Goal: Navigation & Orientation: Find specific page/section

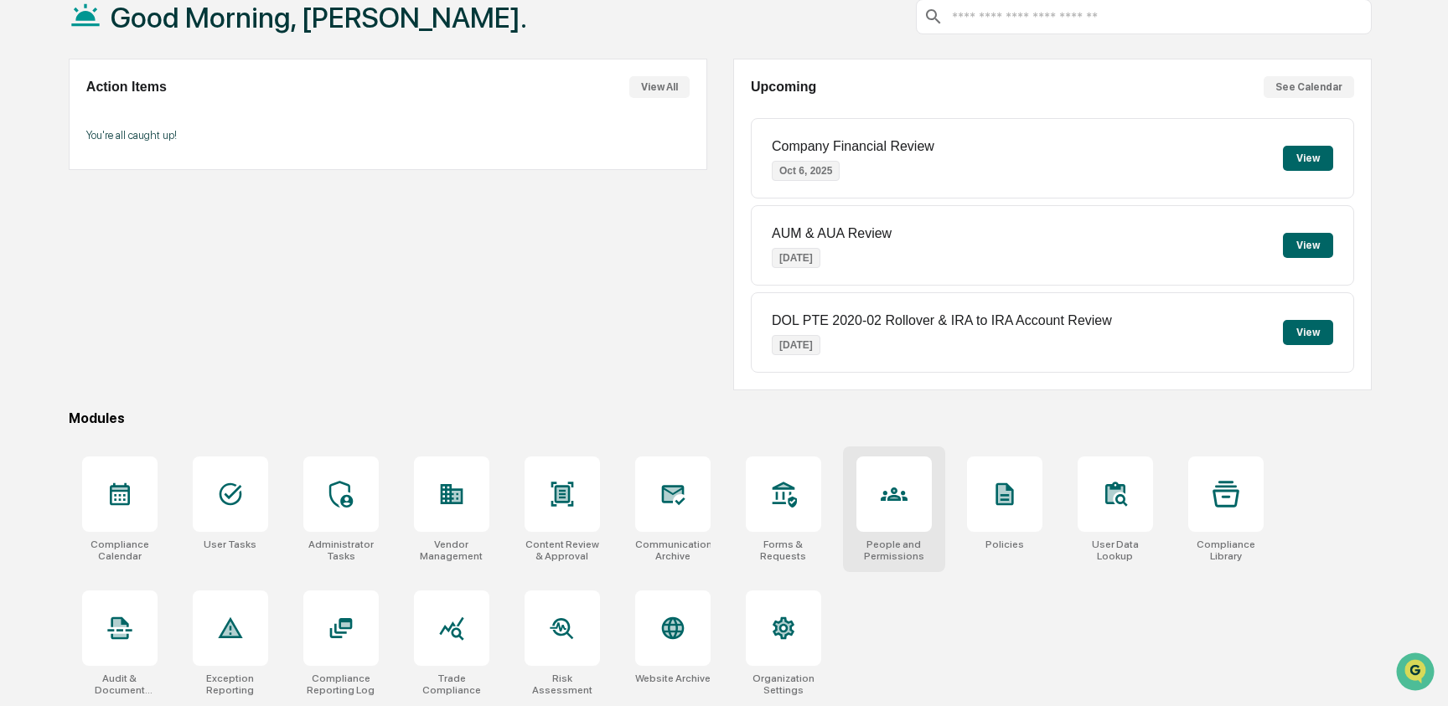
click at [875, 489] on div at bounding box center [893, 494] width 75 height 75
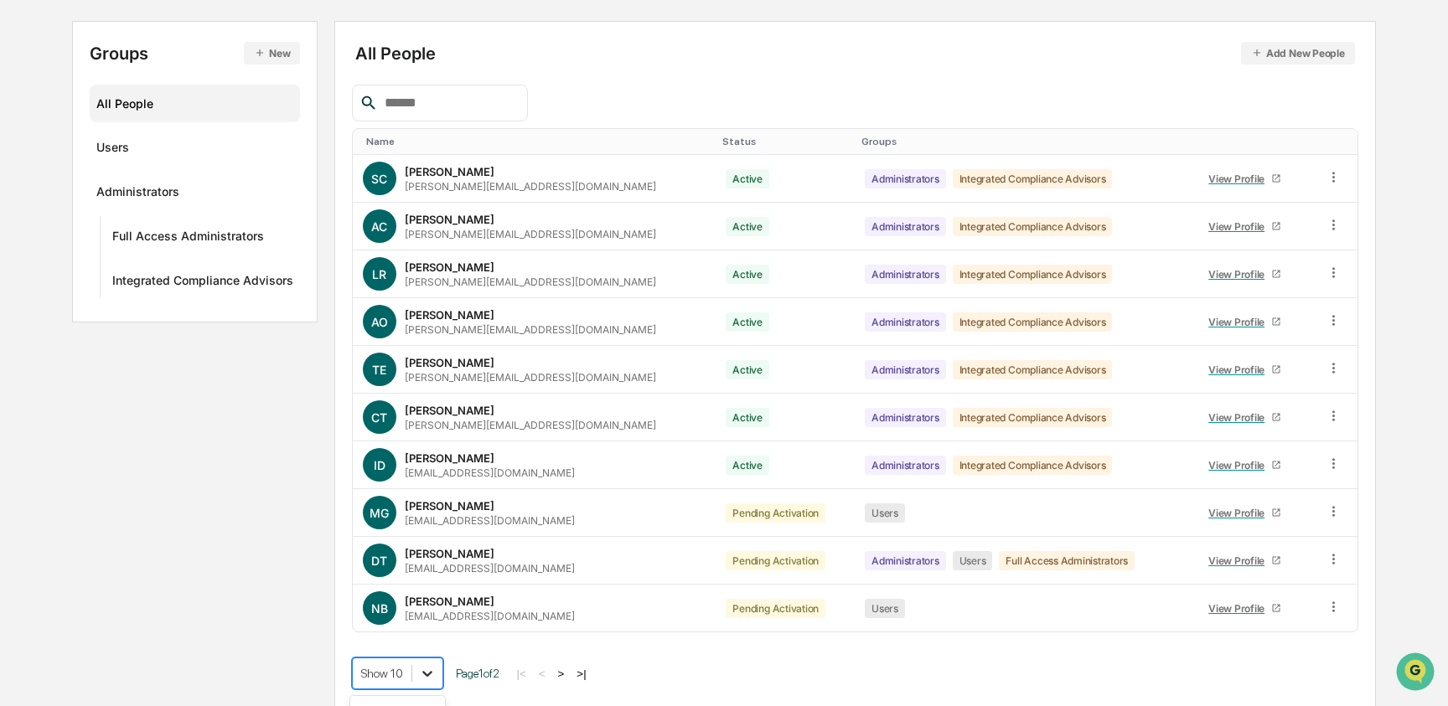
scroll to position [300, 0]
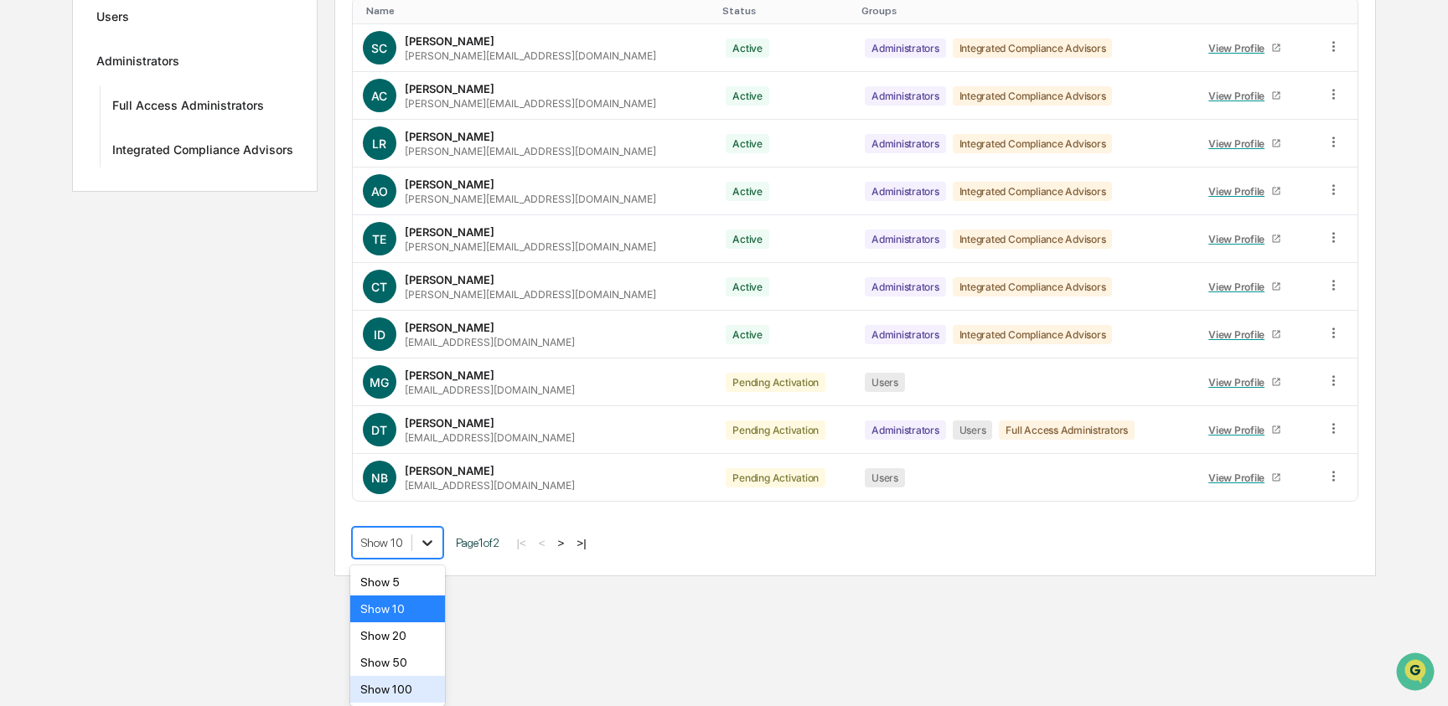
click at [424, 576] on body "Calendar Manage Tasks Reviews Approval Management Company People, Data, Setting…" at bounding box center [724, 139] width 1448 height 875
click at [422, 684] on div "Show 100" at bounding box center [397, 689] width 95 height 27
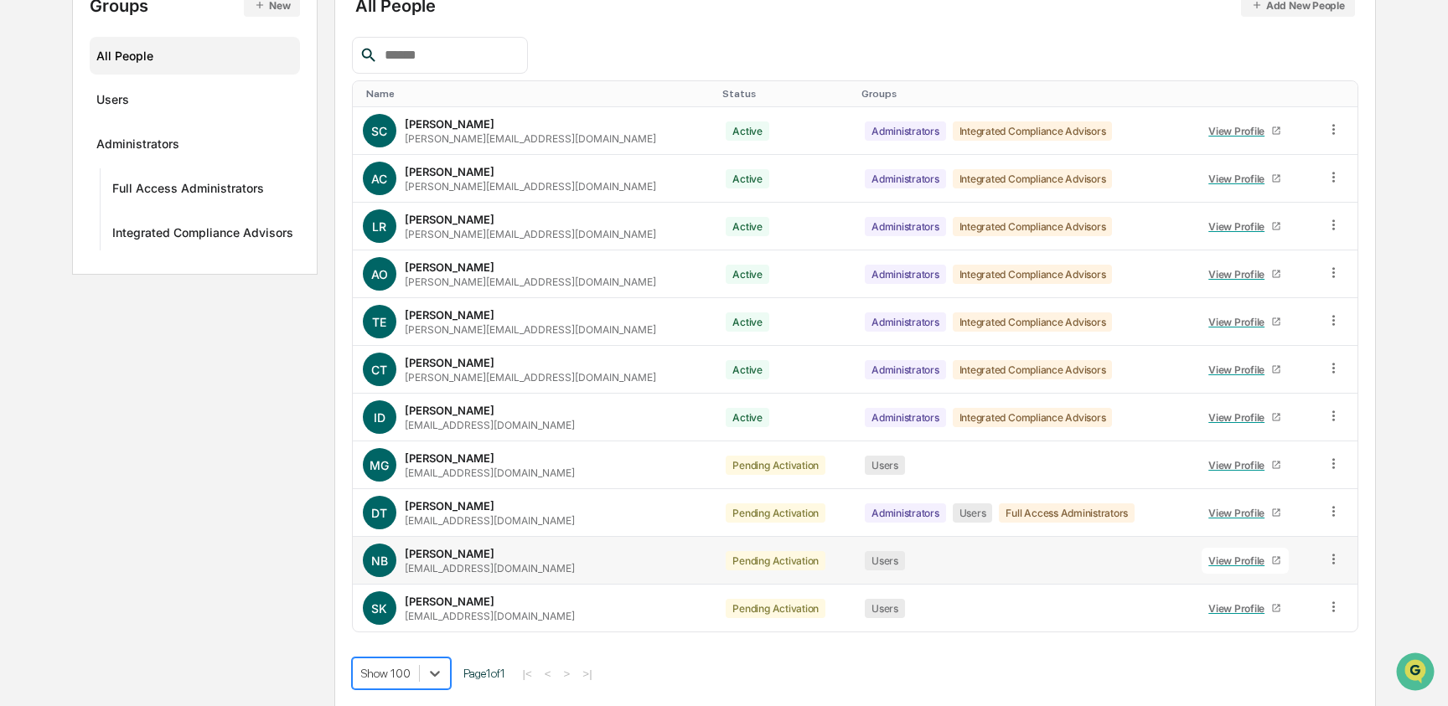
scroll to position [0, 0]
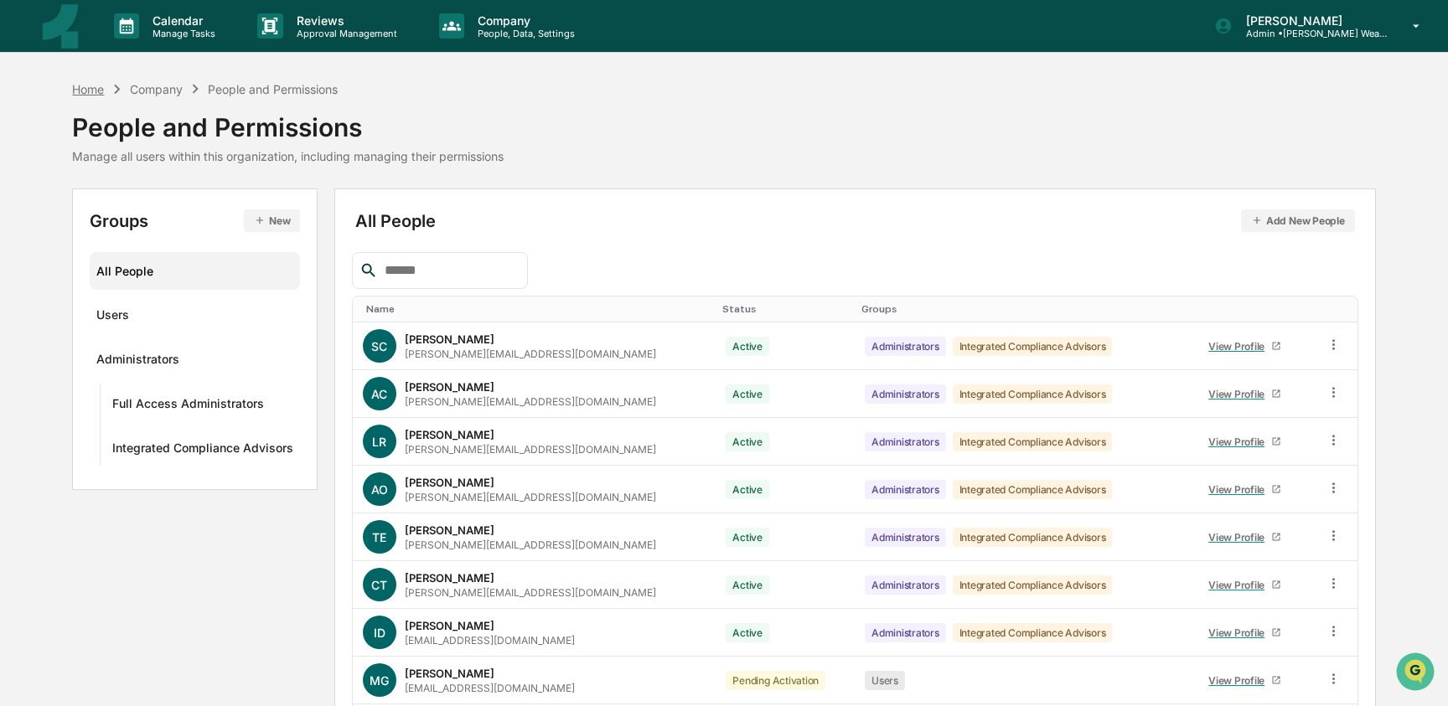
click at [90, 89] on div "Home" at bounding box center [88, 89] width 32 height 14
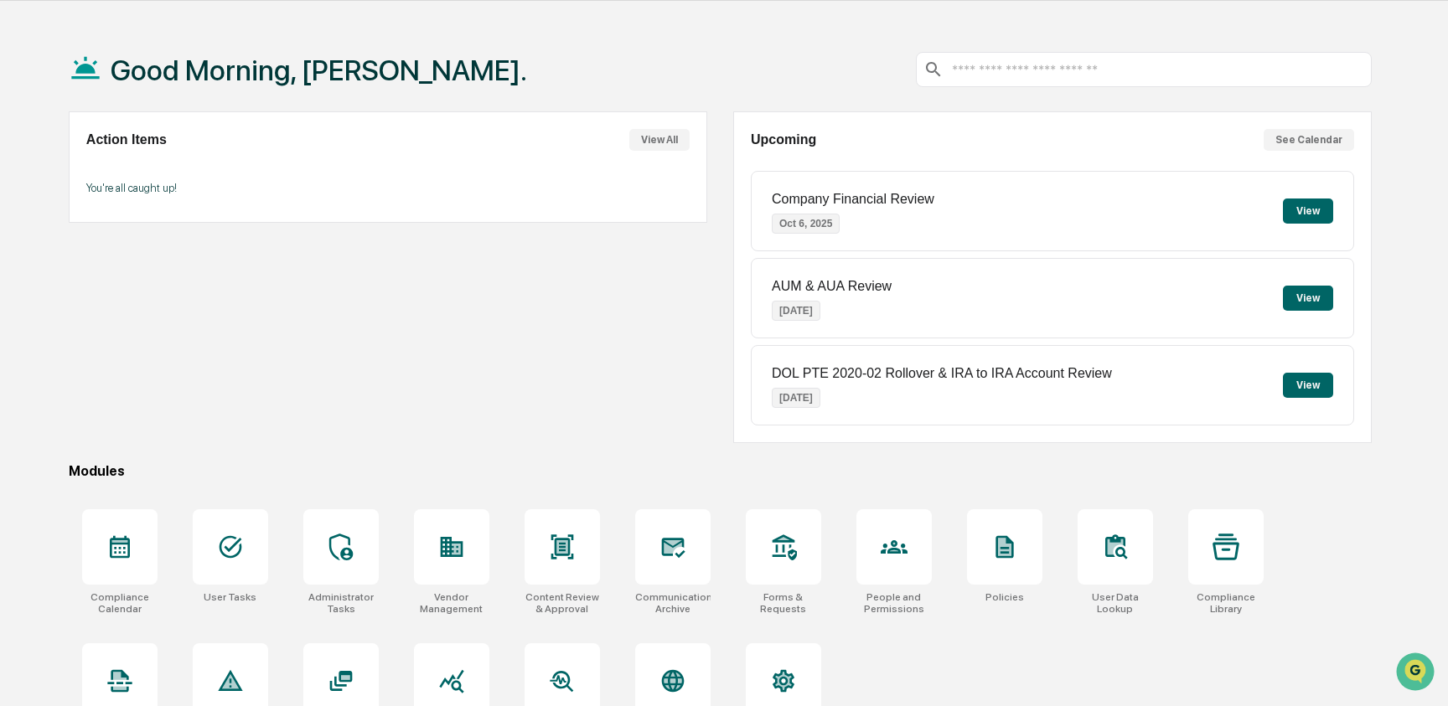
scroll to position [106, 0]
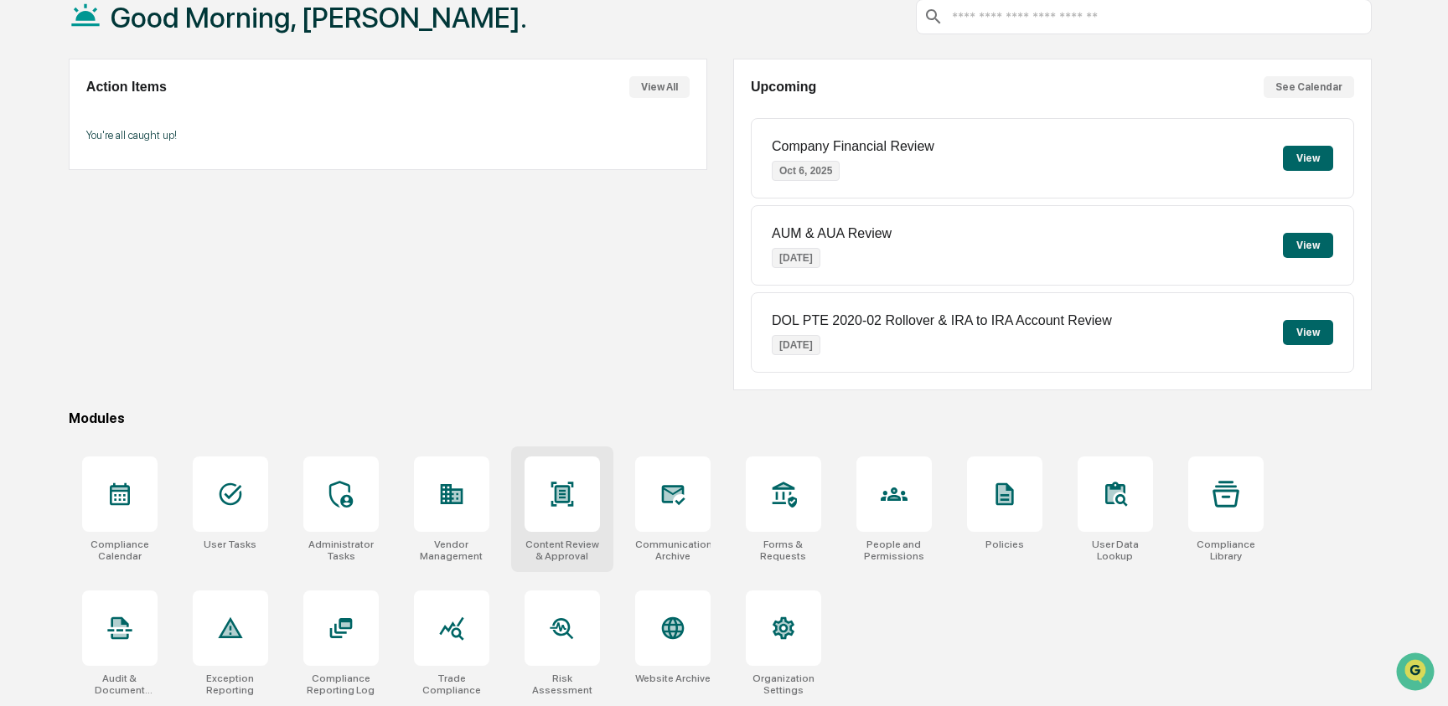
click at [574, 512] on div at bounding box center [561, 494] width 75 height 75
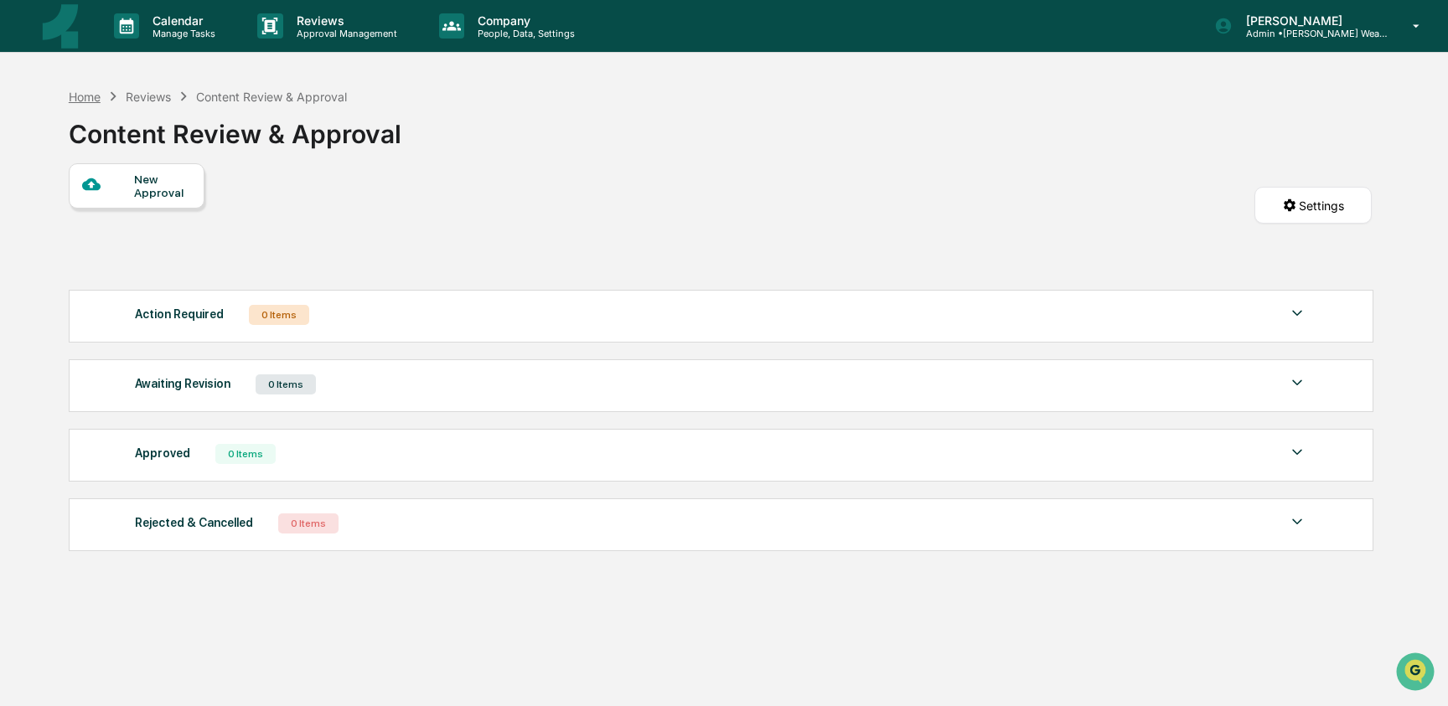
click at [93, 97] on div "Home" at bounding box center [85, 97] width 32 height 14
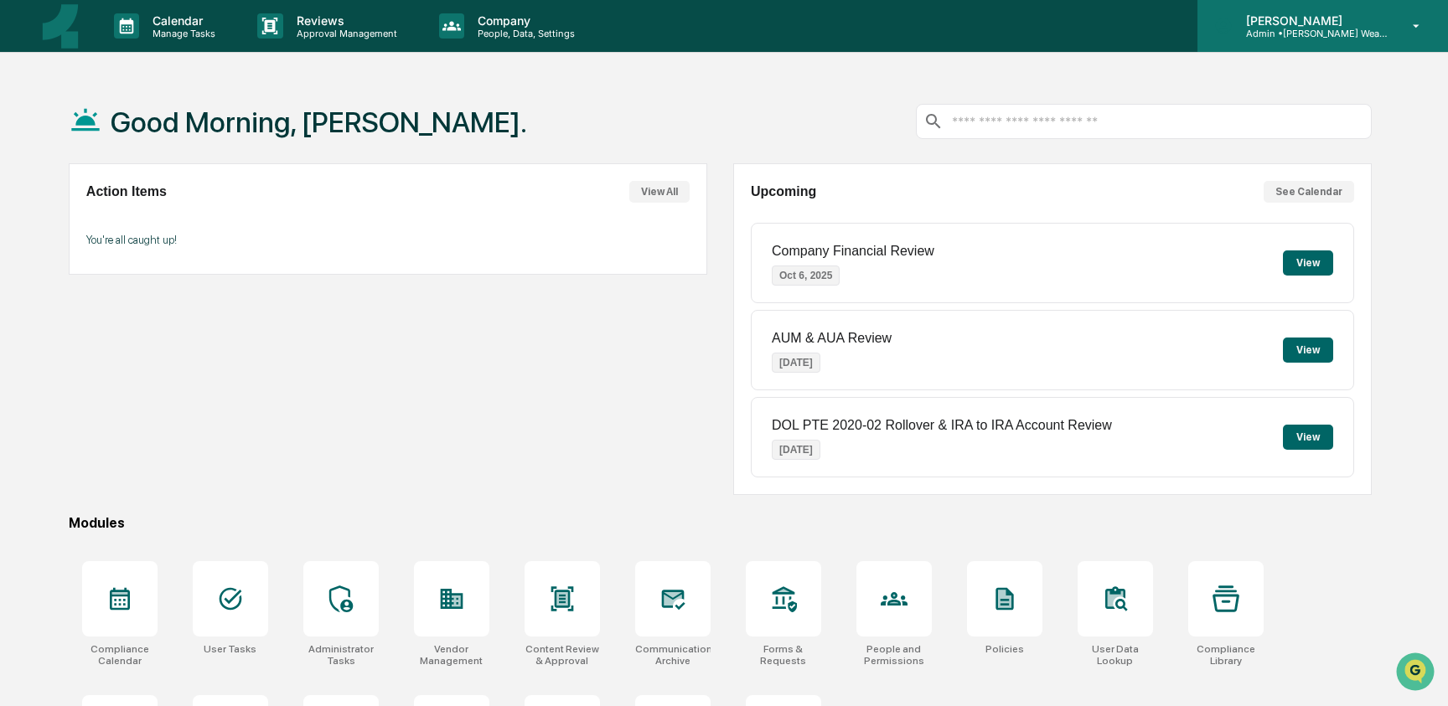
click at [1294, 46] on div "[PERSON_NAME] Admin • [PERSON_NAME] Wealth Management" at bounding box center [1322, 26] width 250 height 52
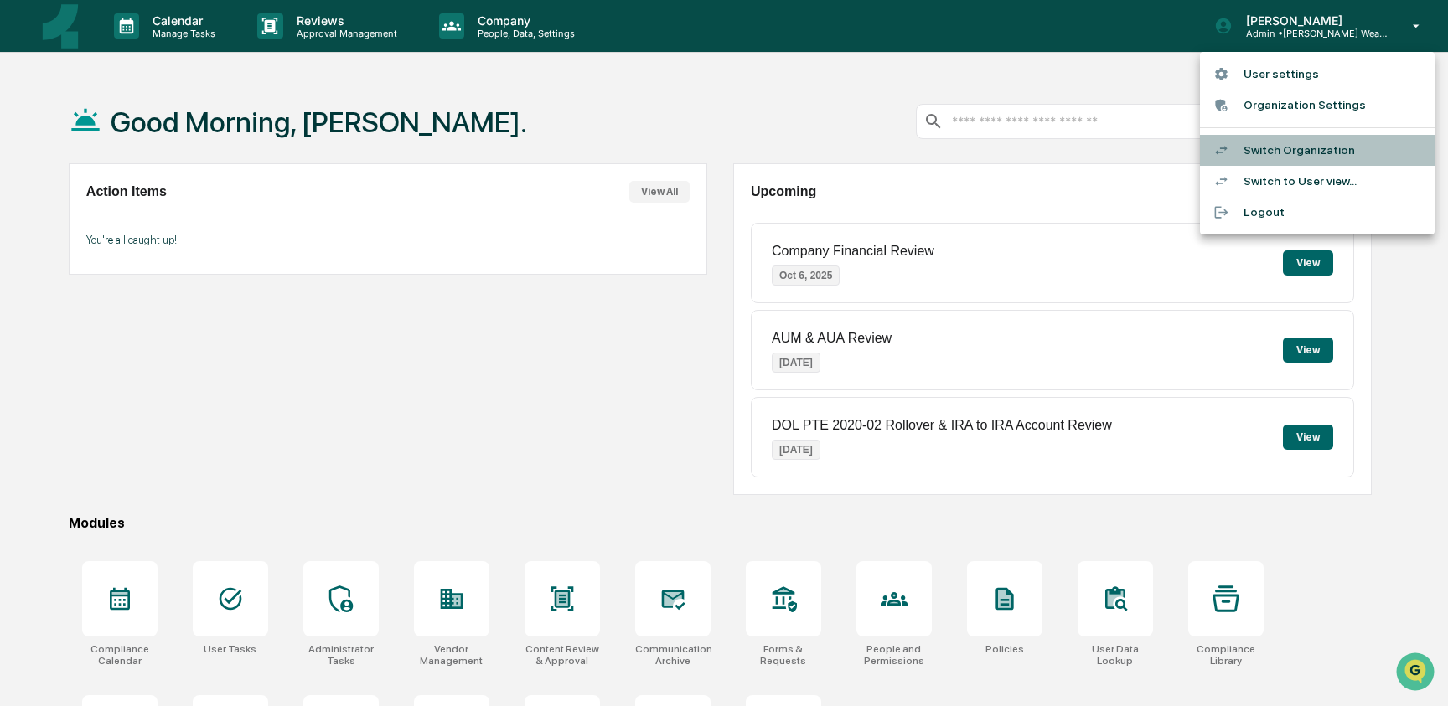
click at [1275, 147] on li "Switch Organization" at bounding box center [1317, 150] width 235 height 31
